Goal: Task Accomplishment & Management: Manage account settings

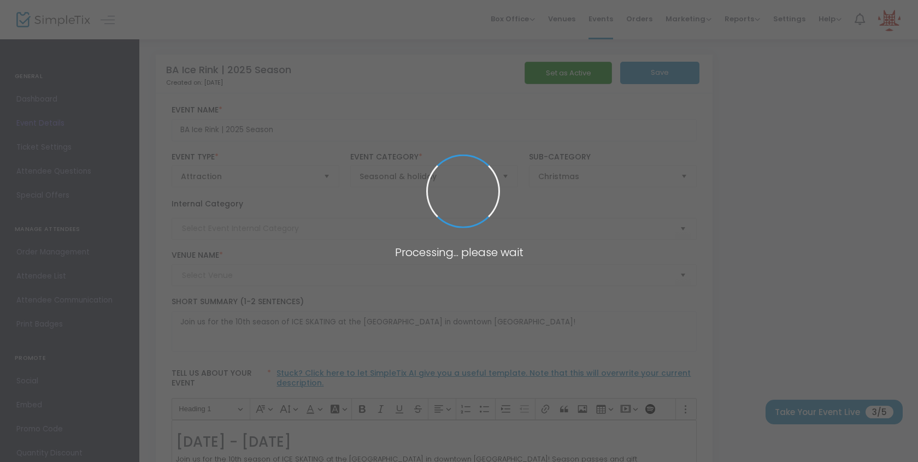
type input "Rose District Farmers Market"
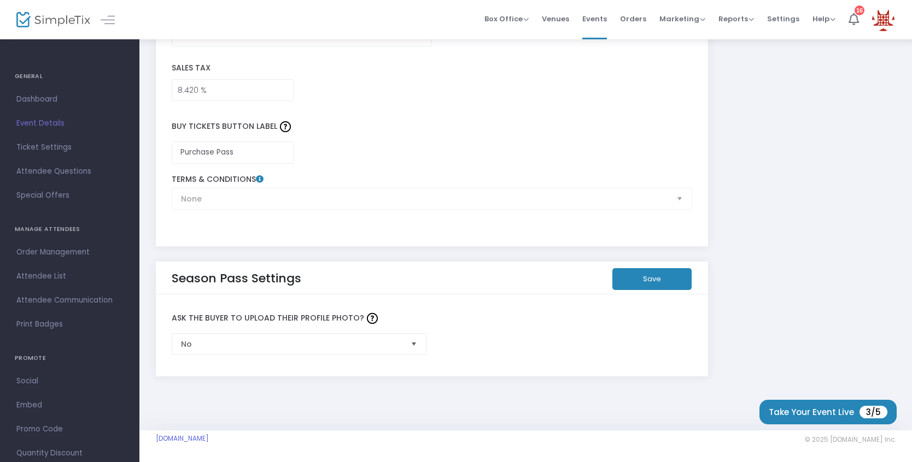
scroll to position [1694, 0]
click at [349, 337] on span "No" at bounding box center [292, 343] width 230 height 21
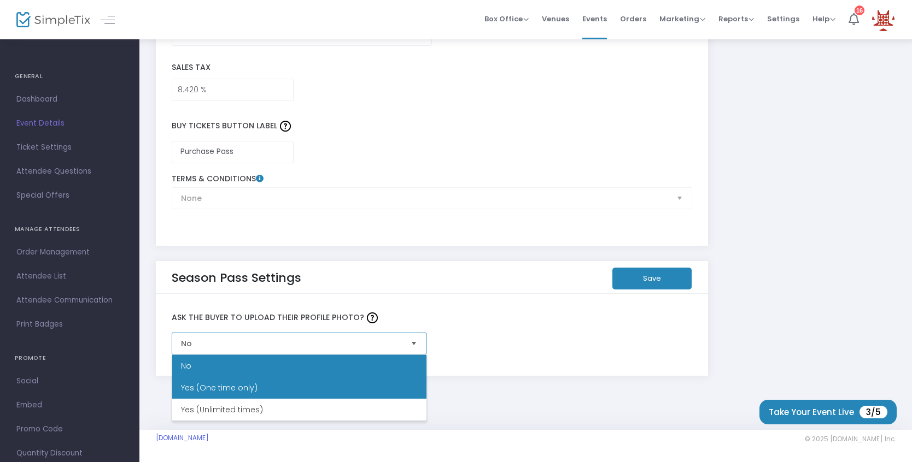
click at [305, 386] on li "Yes (One time only)" at bounding box center [299, 388] width 254 height 22
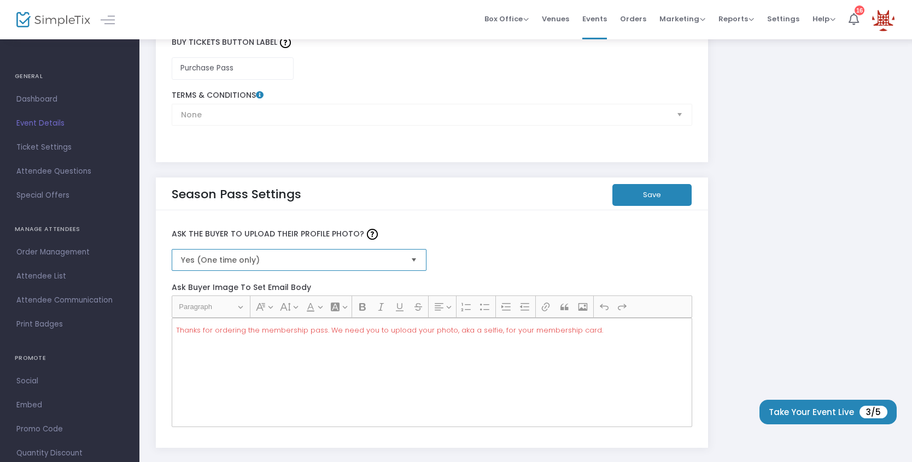
scroll to position [1781, 0]
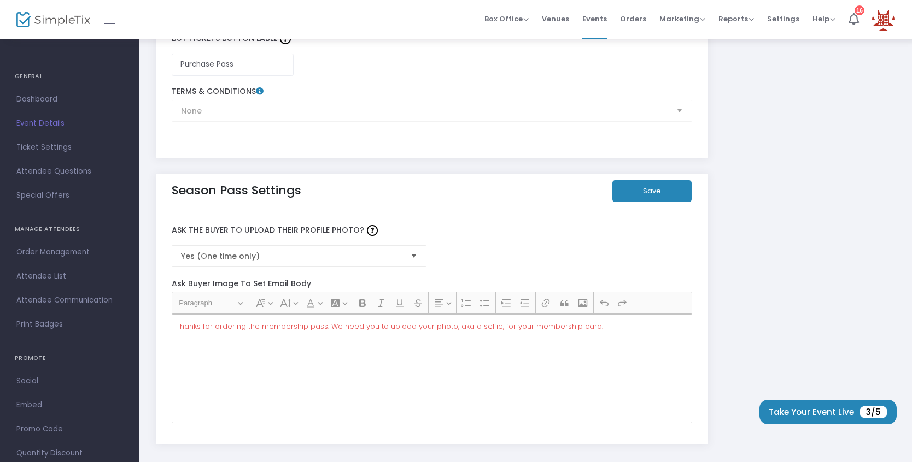
click at [589, 326] on span "Thanks for ordering the membership pass. We need you to upload your photo, aka …" at bounding box center [389, 326] width 427 height 10
click at [596, 324] on p "Thanks for ordering the membership pass. We need you to upload your photo, aka …" at bounding box center [431, 326] width 511 height 11
drag, startPoint x: 589, startPoint y: 326, endPoint x: 328, endPoint y: 324, distance: 260.7
click at [328, 324] on span "Thanks for ordering the membership pass. We need you to upload your photo, aka …" at bounding box center [389, 326] width 427 height 10
click at [470, 224] on label "Ask the Buyer to Upload Their Profile Photo?" at bounding box center [431, 230] width 531 height 29
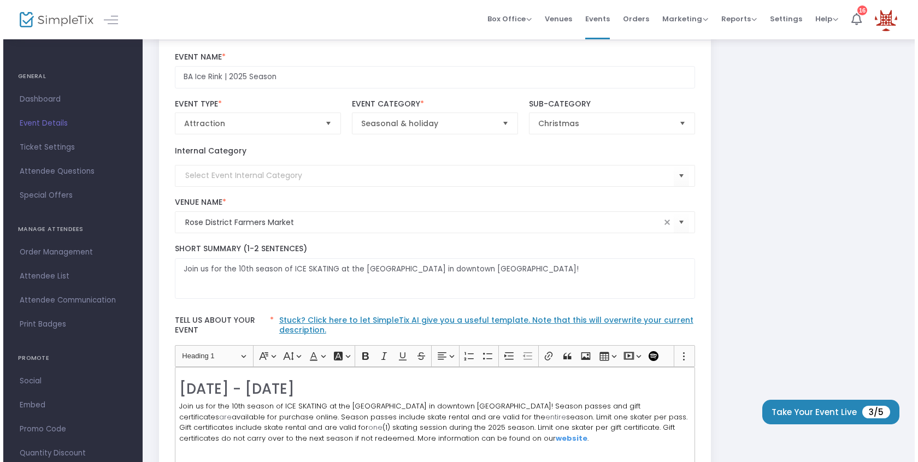
scroll to position [0, 0]
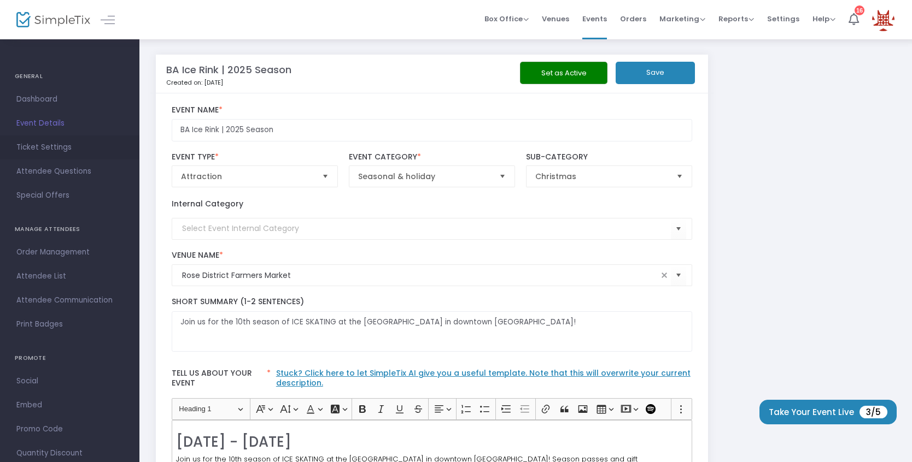
click at [54, 145] on span "Ticket Settings" at bounding box center [69, 147] width 107 height 14
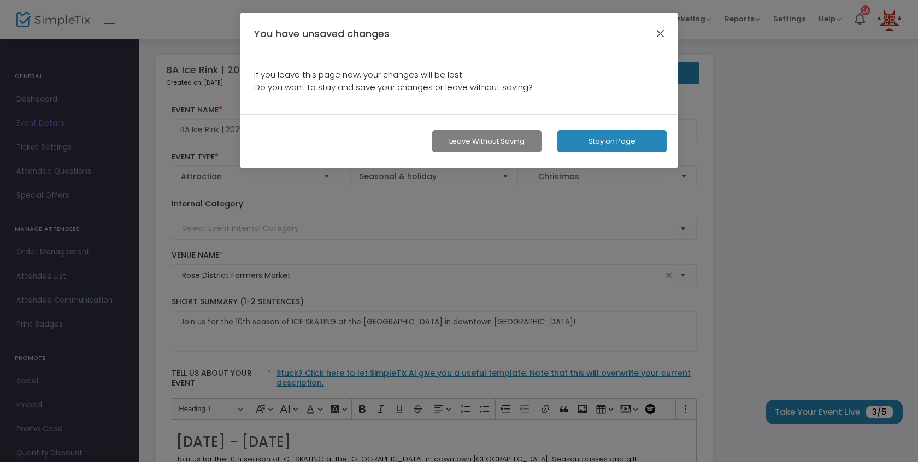
click at [662, 32] on button "button" at bounding box center [661, 33] width 14 height 14
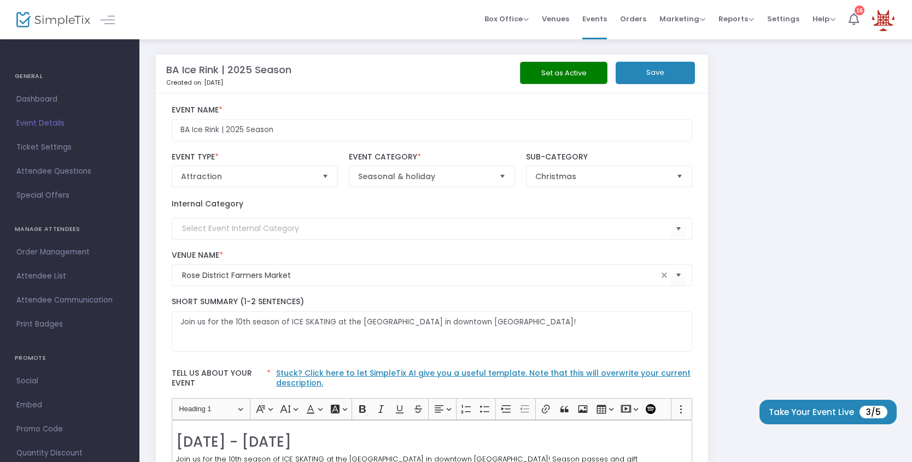
click at [653, 67] on button "Save" at bounding box center [654, 73] width 79 height 22
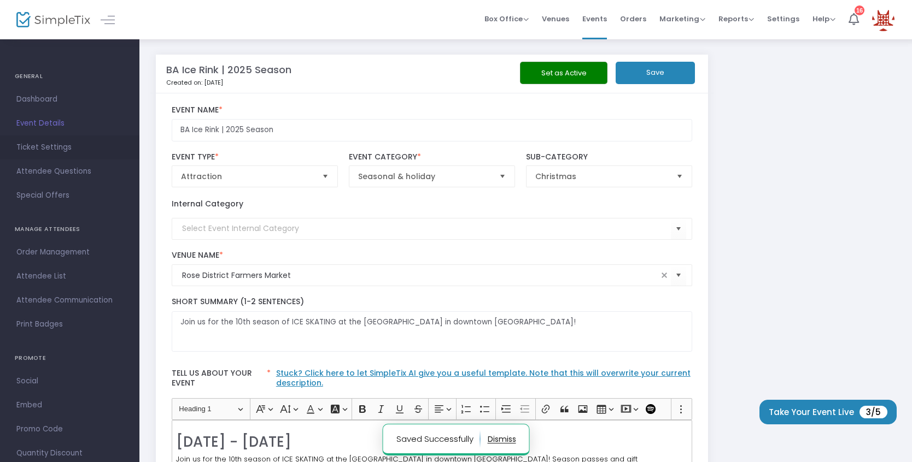
click at [59, 149] on span "Ticket Settings" at bounding box center [69, 147] width 107 height 14
